Goal: Task Accomplishment & Management: Complete application form

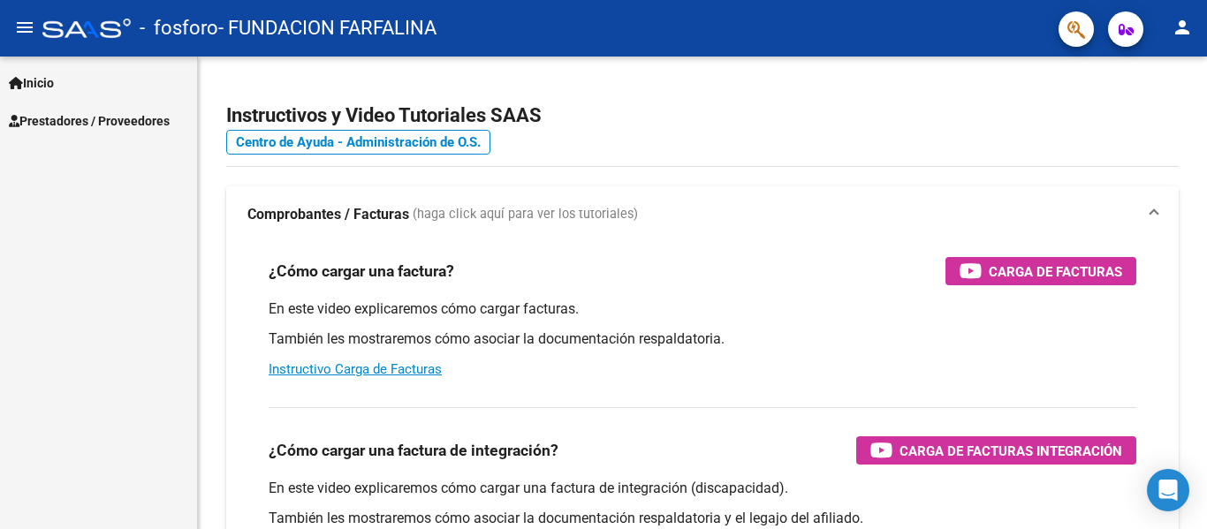
click at [87, 112] on span "Prestadores / Proveedores" at bounding box center [89, 120] width 161 height 19
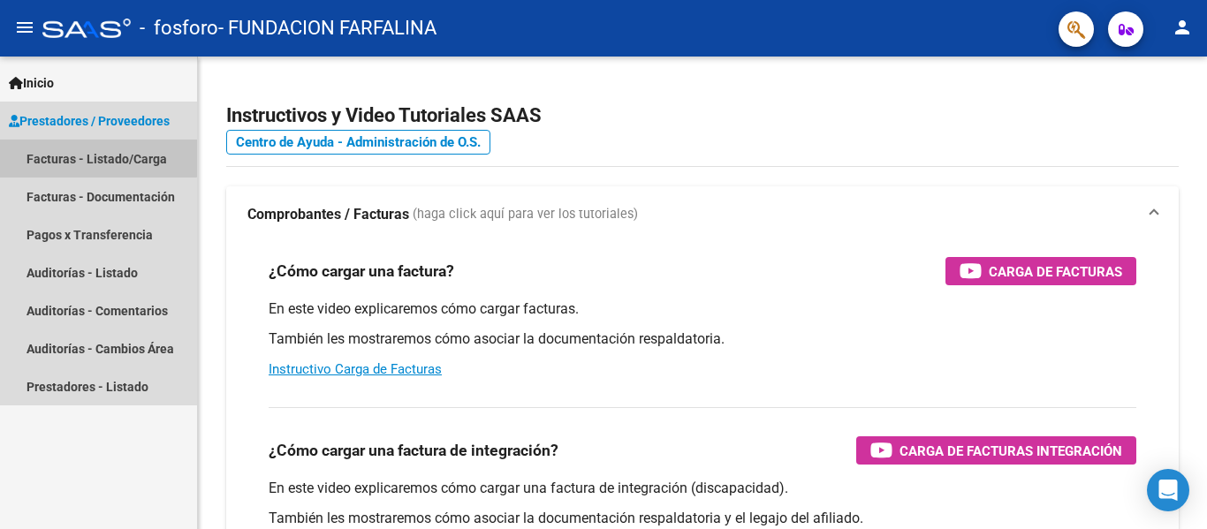
click at [87, 153] on link "Facturas - Listado/Carga" at bounding box center [98, 159] width 197 height 38
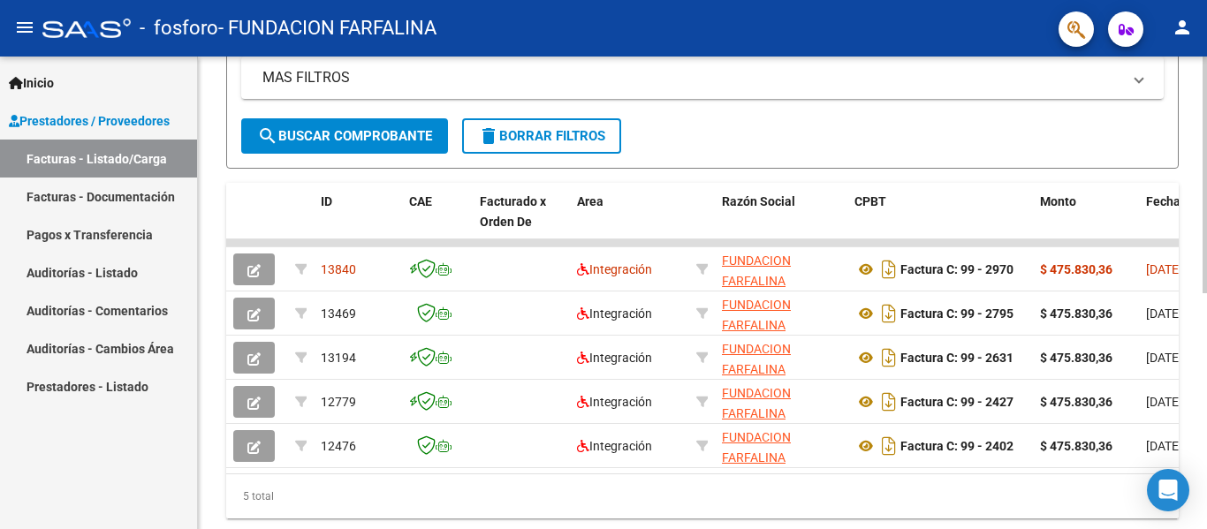
scroll to position [442, 0]
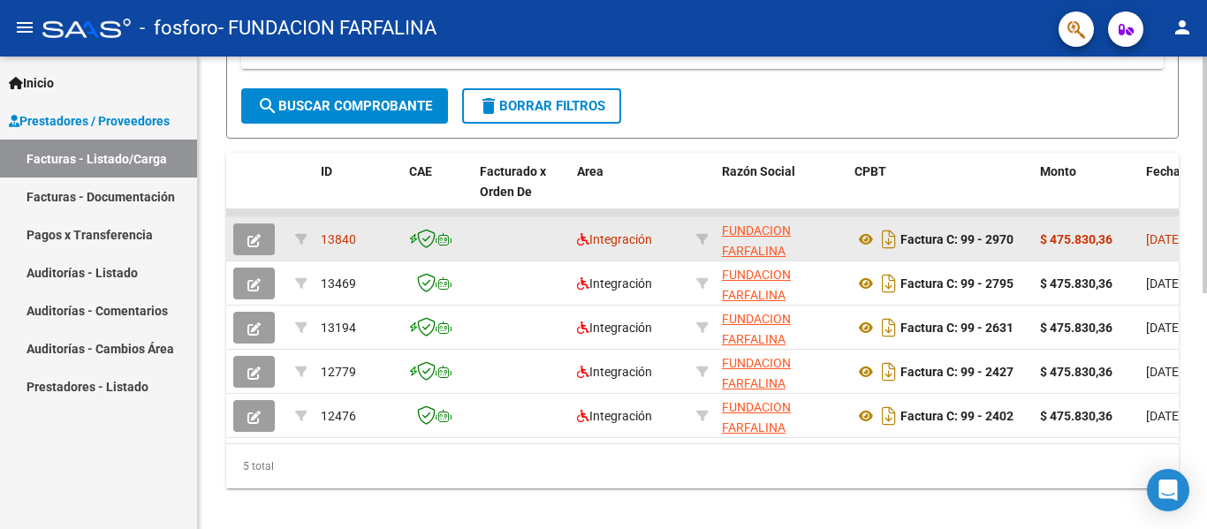
click at [257, 237] on icon "button" at bounding box center [253, 240] width 13 height 13
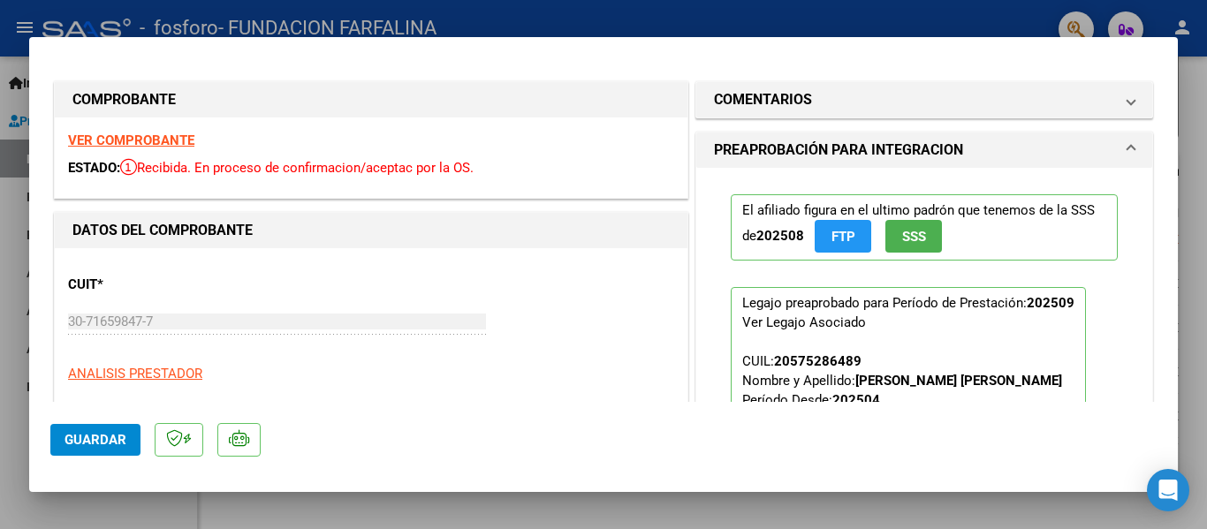
click at [558, 14] on div at bounding box center [603, 264] width 1207 height 529
type input "$ 0,00"
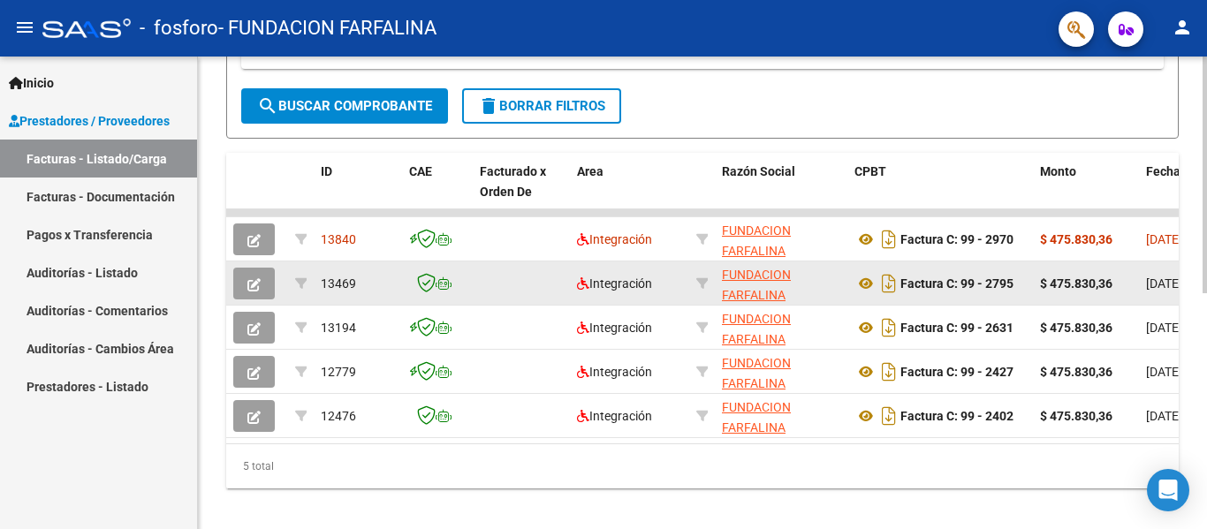
click at [249, 286] on icon "button" at bounding box center [253, 284] width 13 height 13
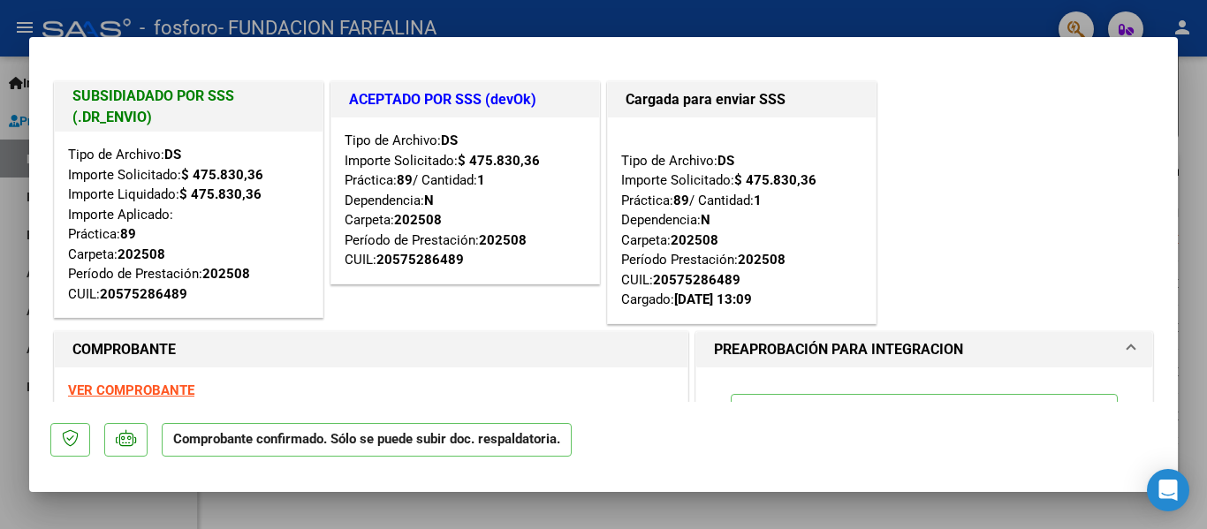
click at [828, 16] on div at bounding box center [603, 264] width 1207 height 529
type input "$ 0,00"
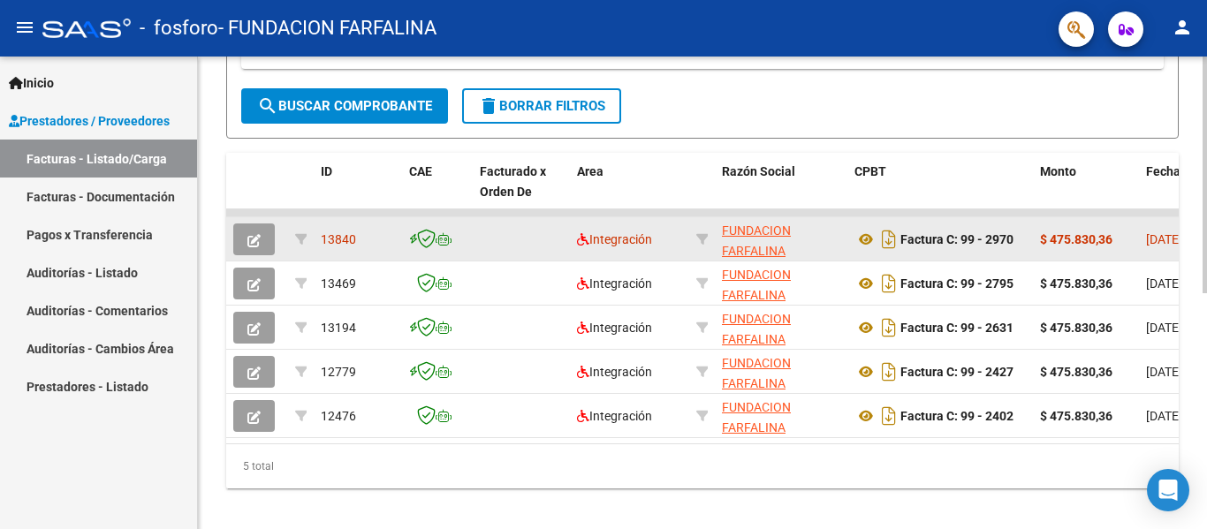
click at [254, 239] on icon "button" at bounding box center [253, 240] width 13 height 13
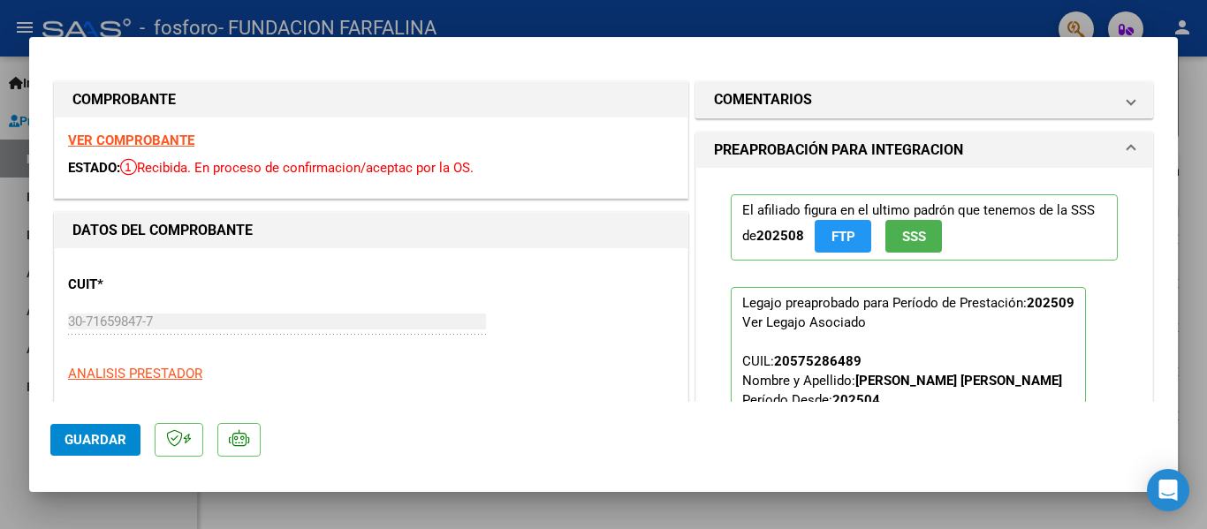
click at [779, 514] on div at bounding box center [603, 264] width 1207 height 529
type input "$ 0,00"
